Goal: Task Accomplishment & Management: Manage account settings

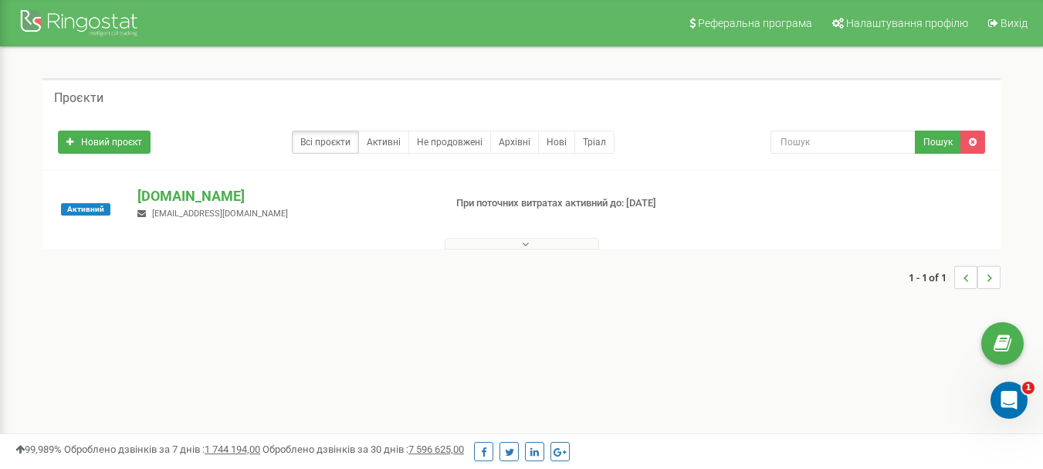
click at [253, 212] on span "[EMAIL_ADDRESS][DOMAIN_NAME]" at bounding box center [220, 213] width 136 height 10
click at [492, 204] on p "При поточних витратах активний до: [DATE]" at bounding box center [563, 203] width 215 height 15
click at [541, 240] on button at bounding box center [522, 244] width 154 height 12
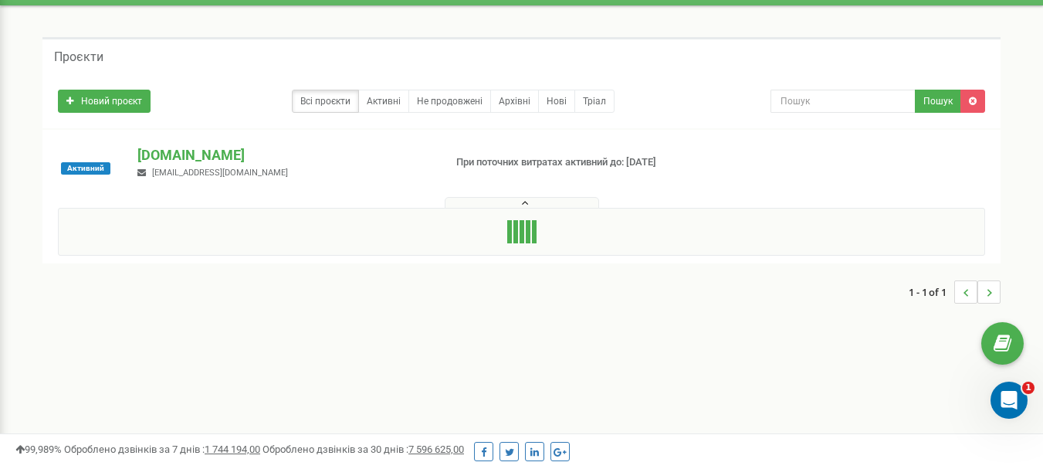
scroll to position [42, 0]
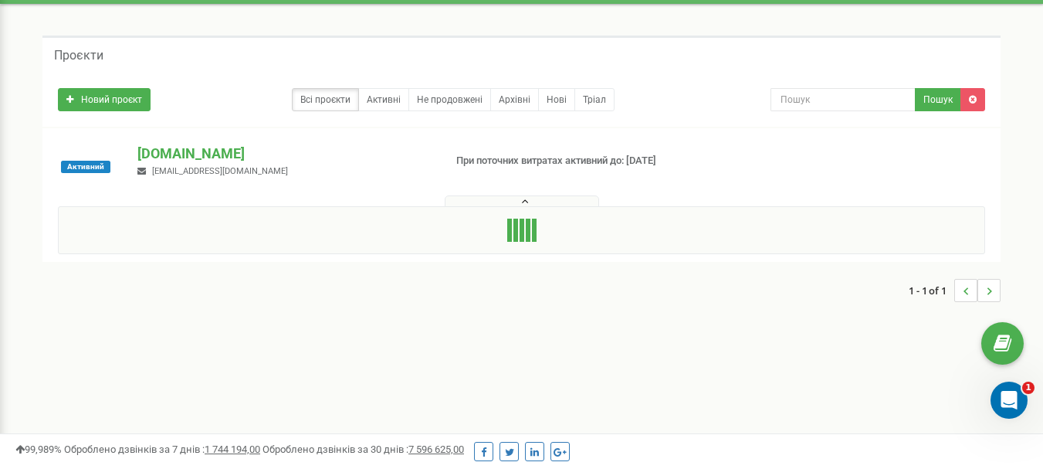
click at [541, 195] on button at bounding box center [522, 201] width 154 height 12
click at [176, 157] on p "[DOMAIN_NAME]" at bounding box center [283, 154] width 293 height 20
click at [96, 160] on div "Активний" at bounding box center [86, 167] width 80 height 46
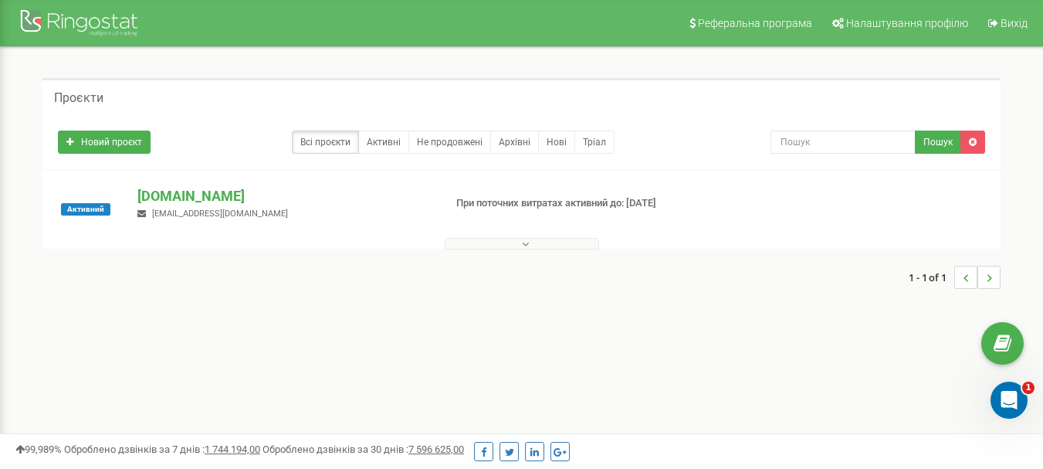
click at [528, 244] on icon at bounding box center [525, 244] width 7 height 11
